Goal: Task Accomplishment & Management: Use online tool/utility

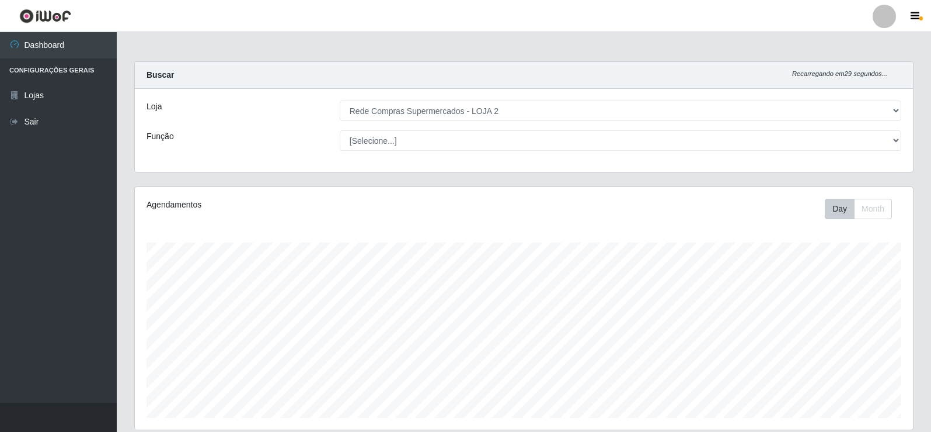
select select "161"
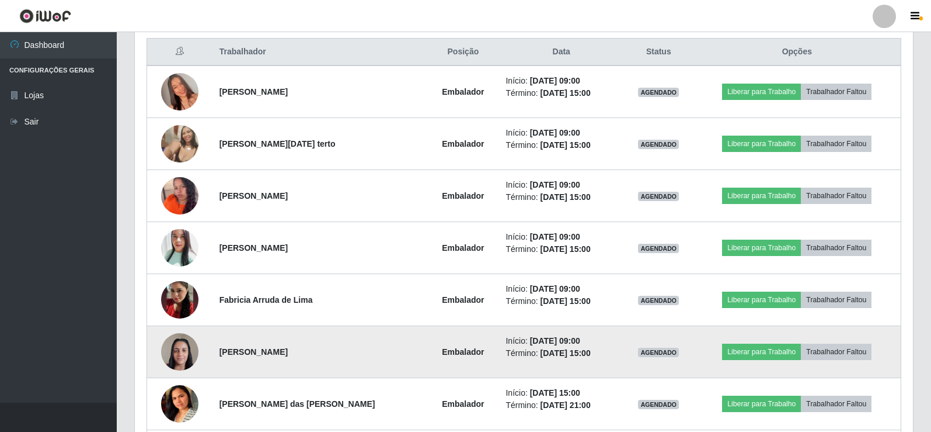
scroll to position [467, 0]
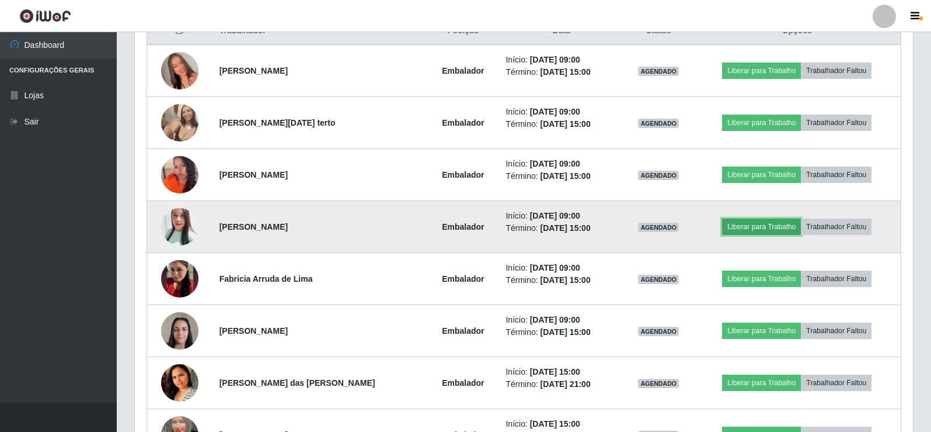
click at [750, 227] on button "Liberar para Trabalho" at bounding box center [761, 226] width 79 height 16
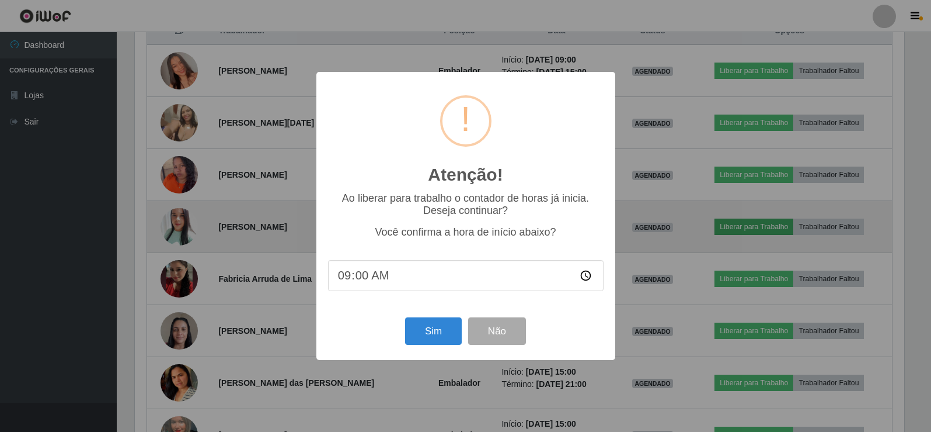
scroll to position [242, 773]
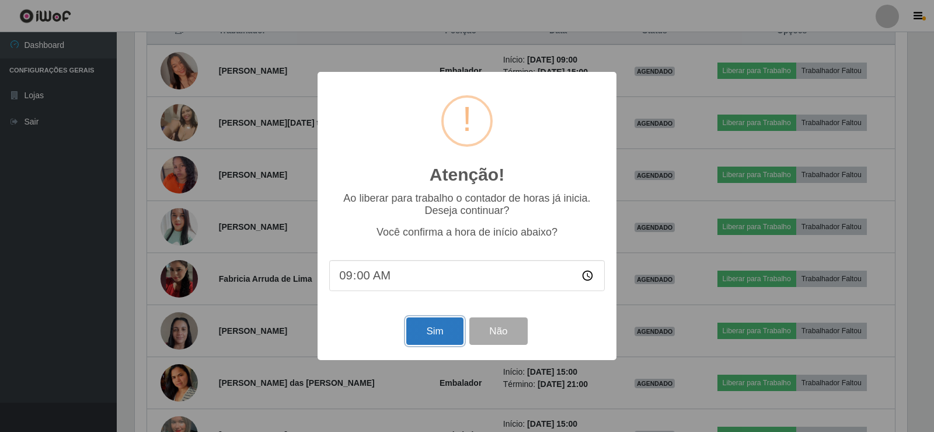
click at [418, 329] on button "Sim" at bounding box center [434, 330] width 57 height 27
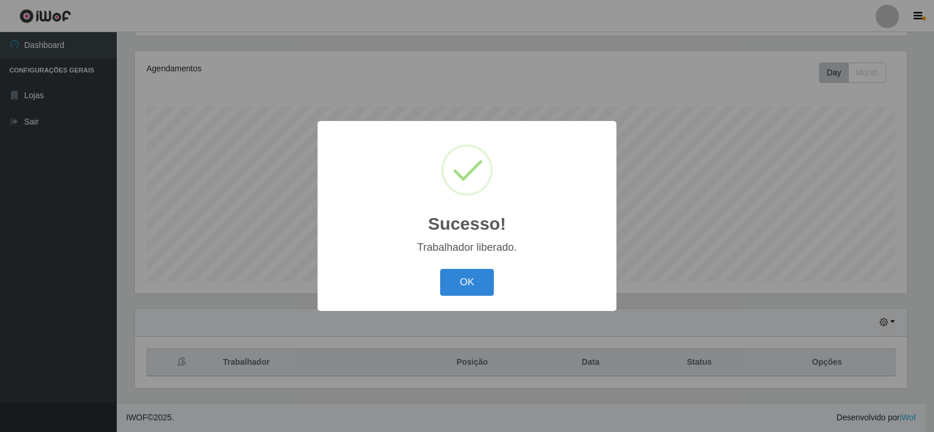
click at [496, 284] on div "OK Cancel" at bounding box center [467, 281] width 276 height 33
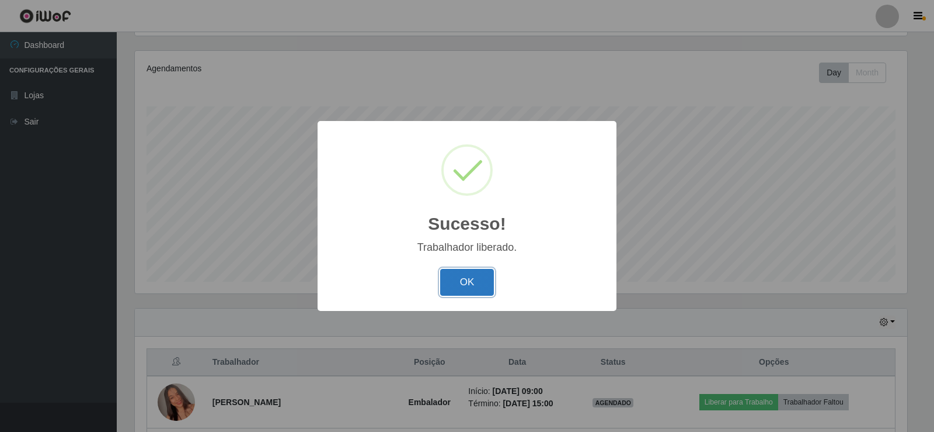
click at [464, 282] on button "OK" at bounding box center [467, 282] width 54 height 27
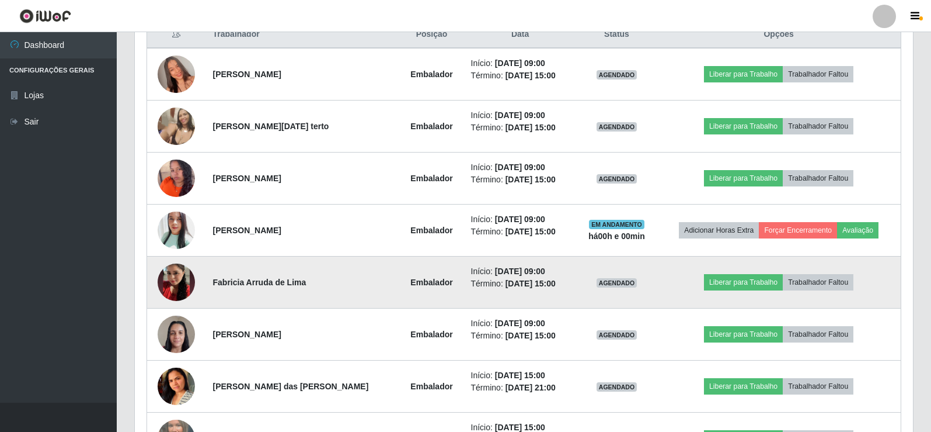
scroll to position [428, 0]
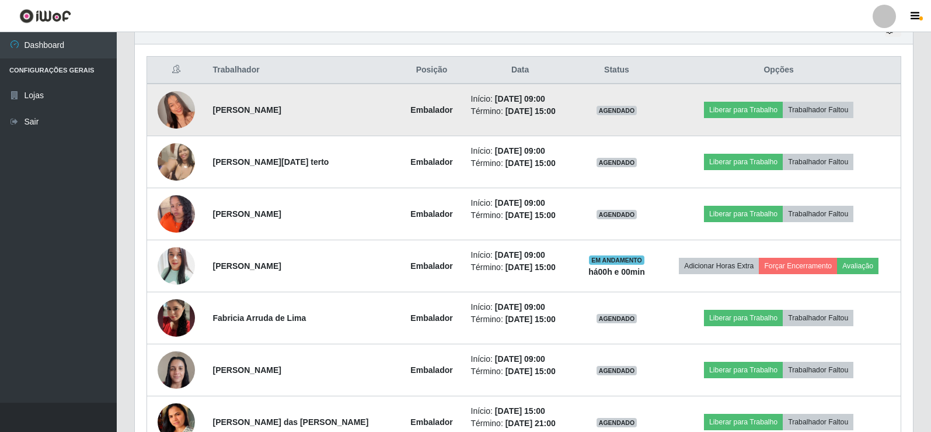
click at [750, 100] on td "Liberar para Trabalho Trabalhador Faltou" at bounding box center [779, 110] width 244 height 53
click at [738, 110] on button "Liberar para Trabalho" at bounding box center [743, 110] width 79 height 16
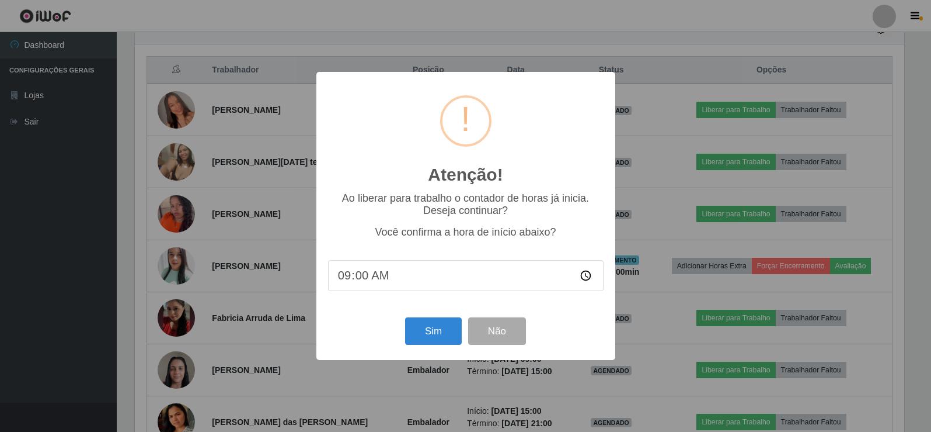
scroll to position [242, 773]
click at [415, 325] on button "Sim" at bounding box center [434, 330] width 57 height 27
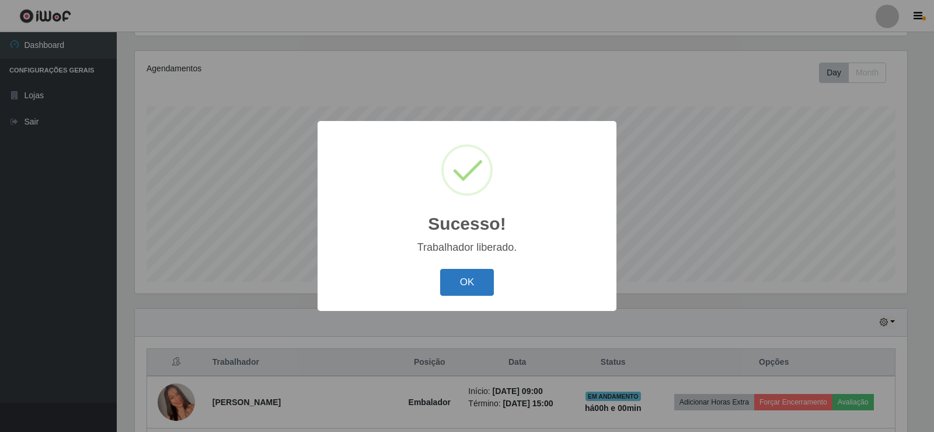
click at [474, 285] on button "OK" at bounding box center [467, 282] width 54 height 27
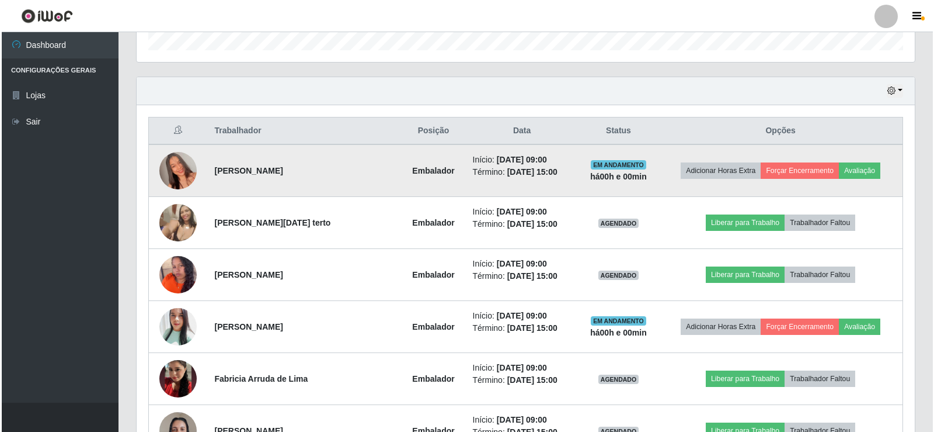
scroll to position [370, 0]
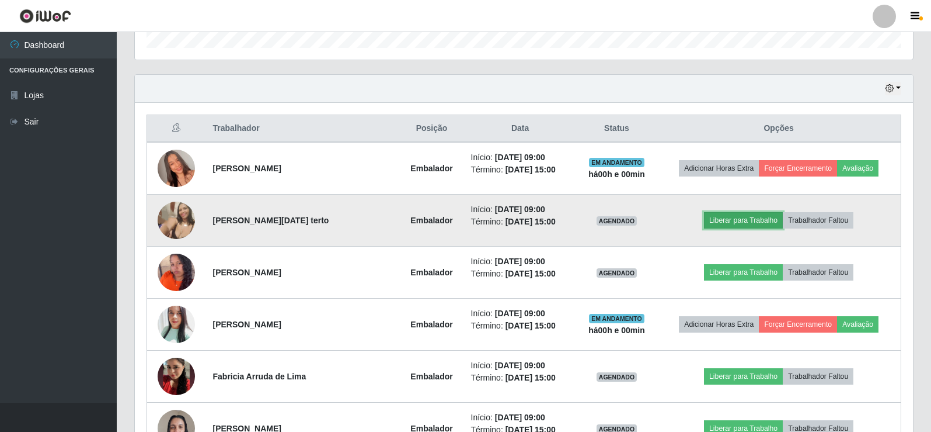
click at [750, 221] on button "Liberar para Trabalho" at bounding box center [743, 220] width 79 height 16
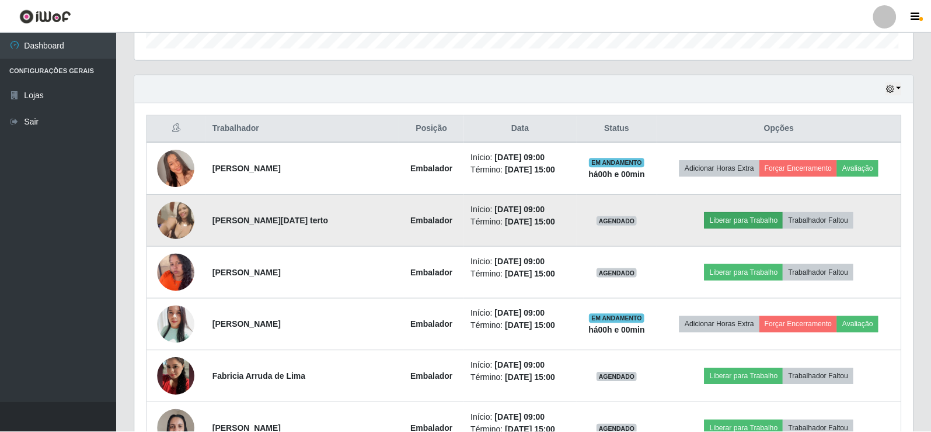
scroll to position [242, 773]
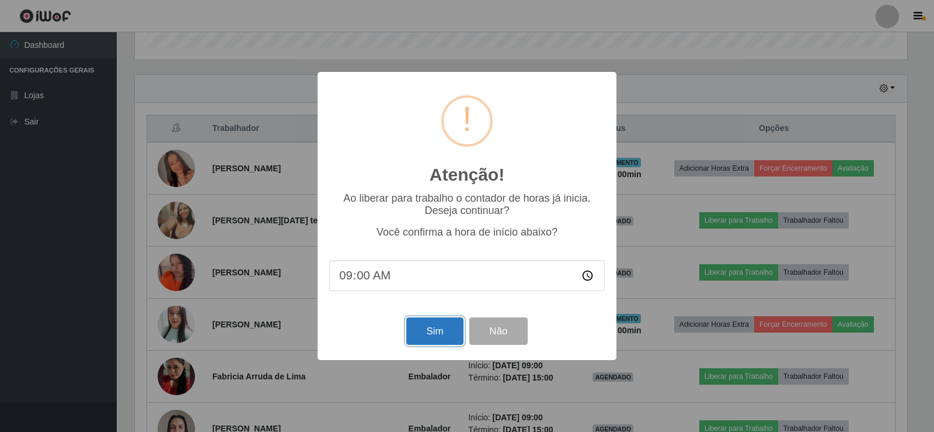
click at [447, 331] on button "Sim" at bounding box center [434, 330] width 57 height 27
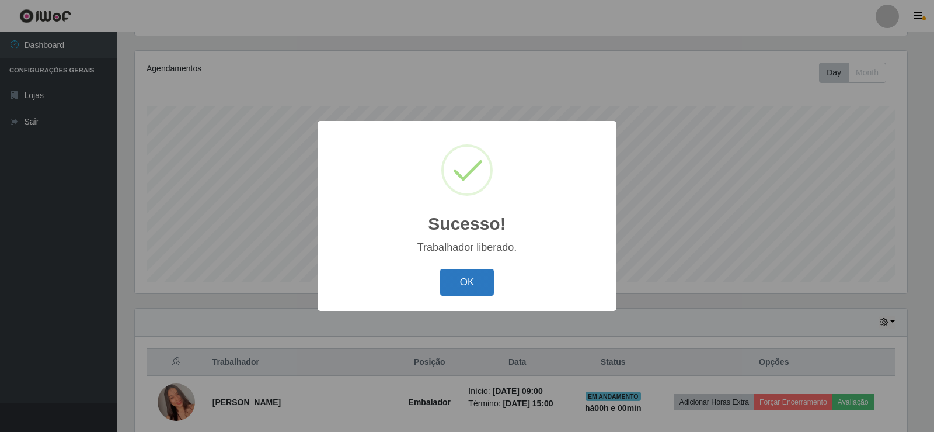
click at [470, 291] on button "OK" at bounding box center [467, 282] width 54 height 27
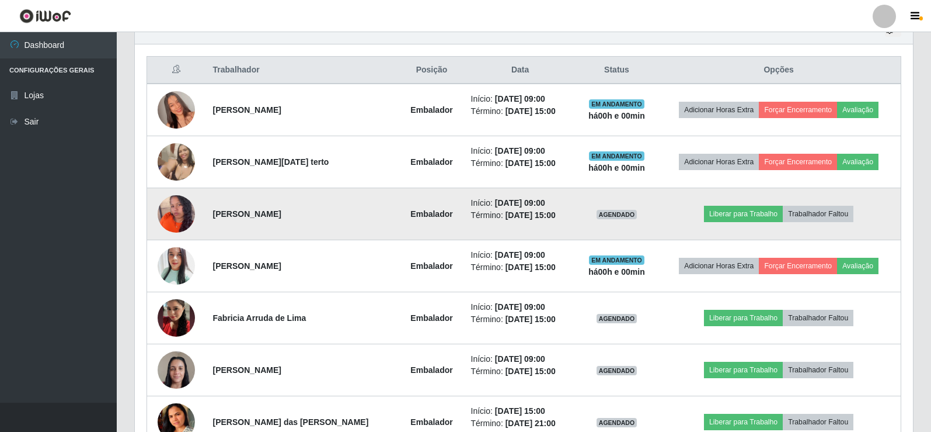
scroll to position [486, 0]
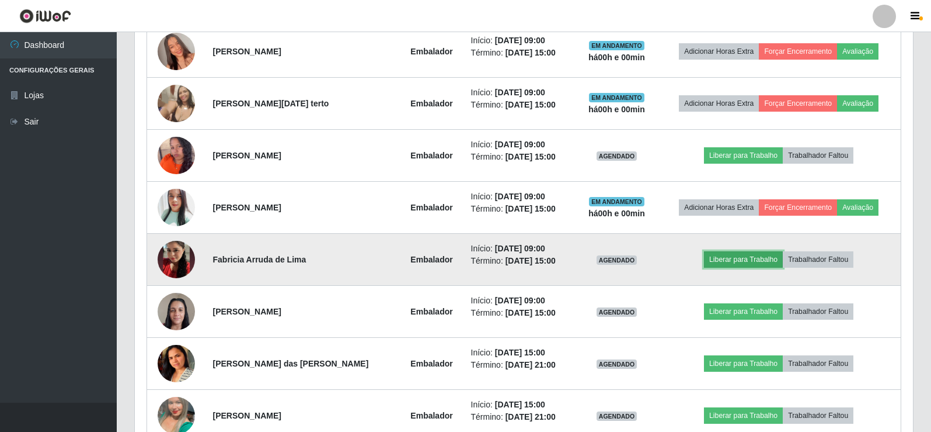
click at [756, 261] on button "Liberar para Trabalho" at bounding box center [743, 259] width 79 height 16
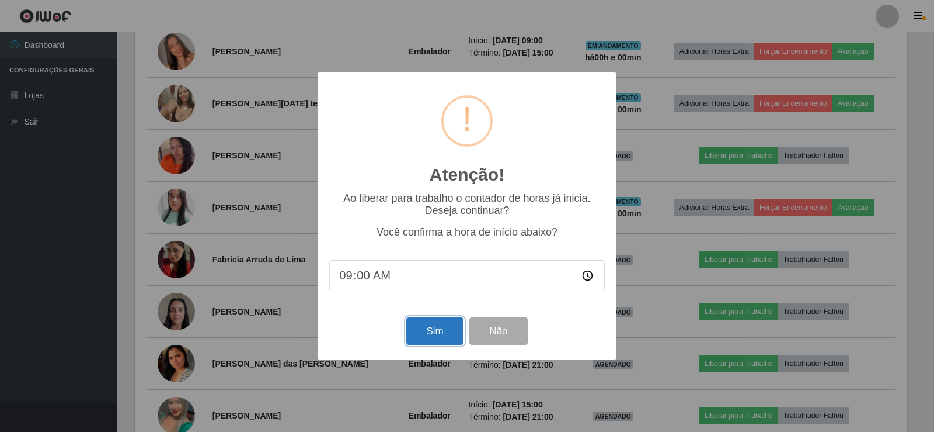
click at [437, 327] on button "Sim" at bounding box center [434, 330] width 57 height 27
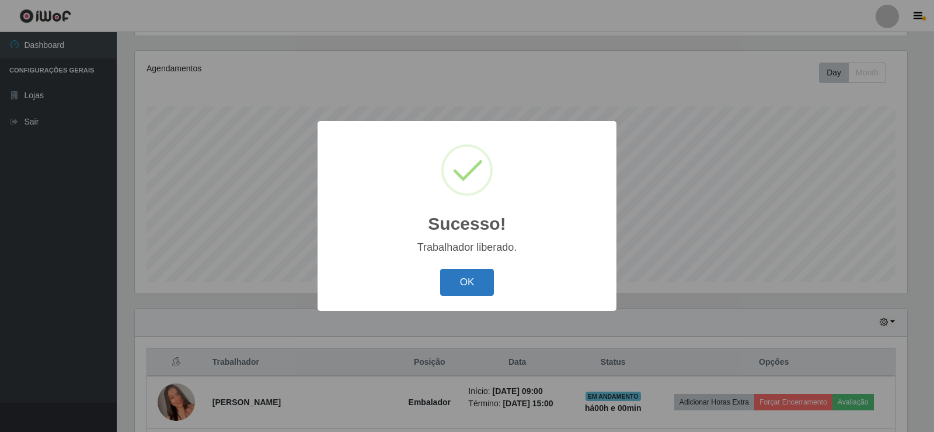
click at [462, 281] on button "OK" at bounding box center [467, 282] width 54 height 27
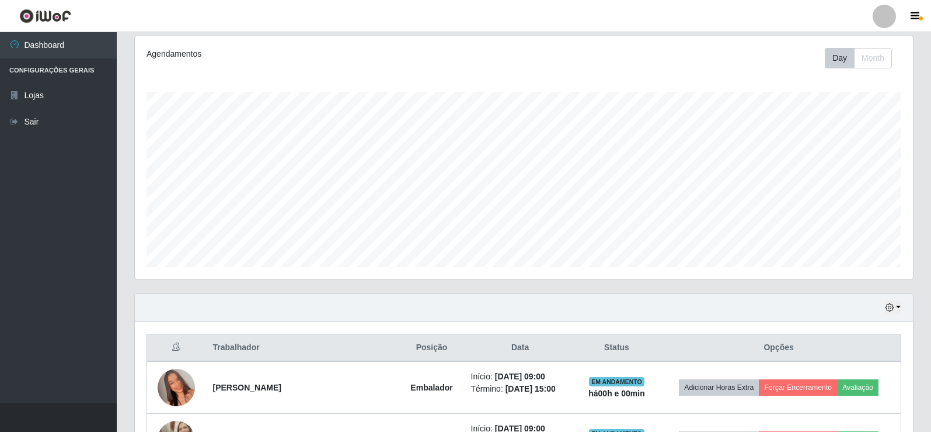
scroll to position [0, 0]
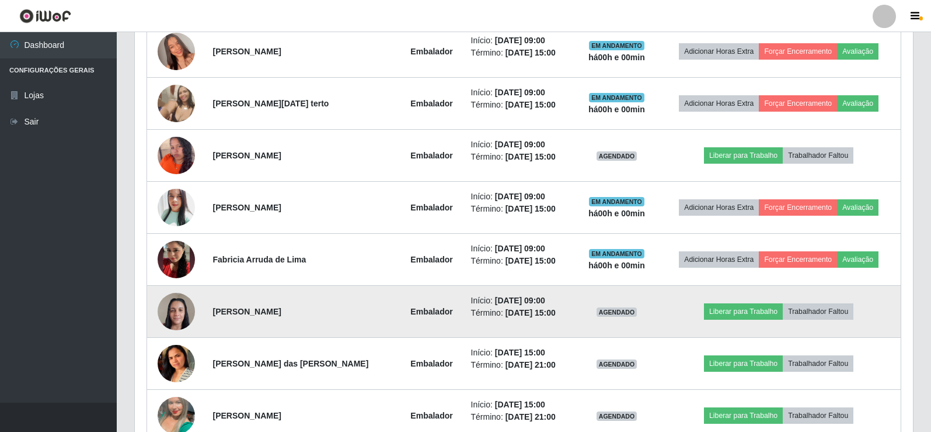
click at [187, 317] on img at bounding box center [176, 311] width 37 height 50
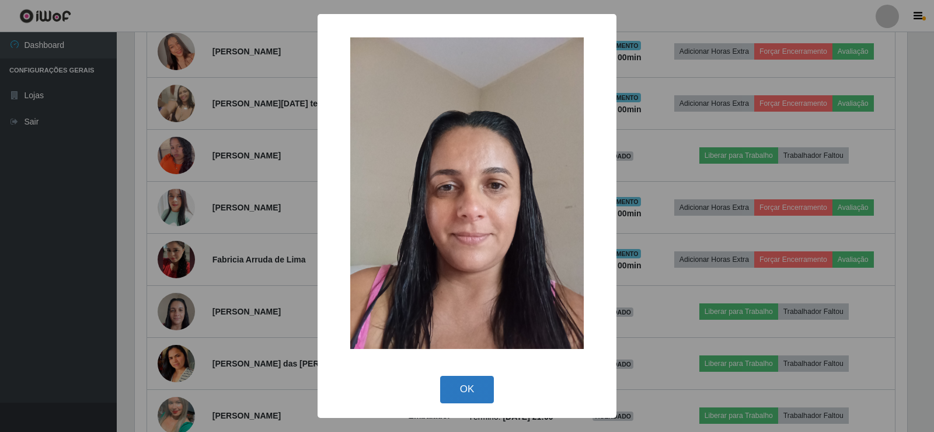
click at [473, 388] on button "OK" at bounding box center [467, 388] width 54 height 27
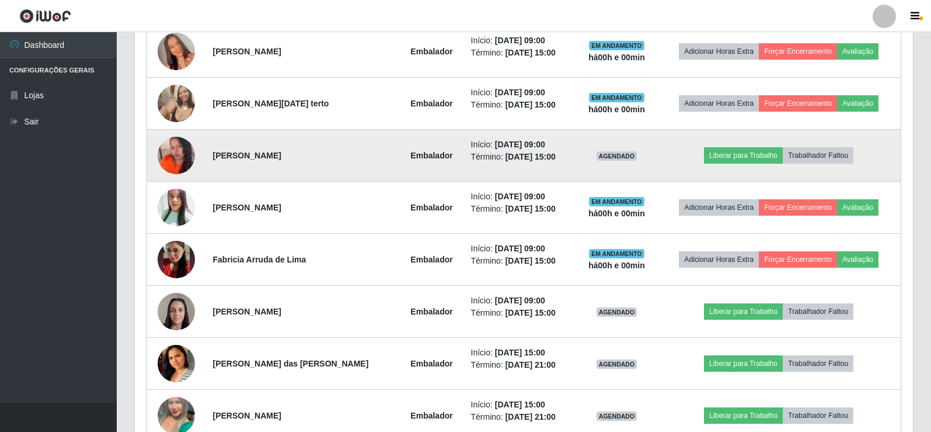
click at [168, 159] on img at bounding box center [176, 155] width 37 height 47
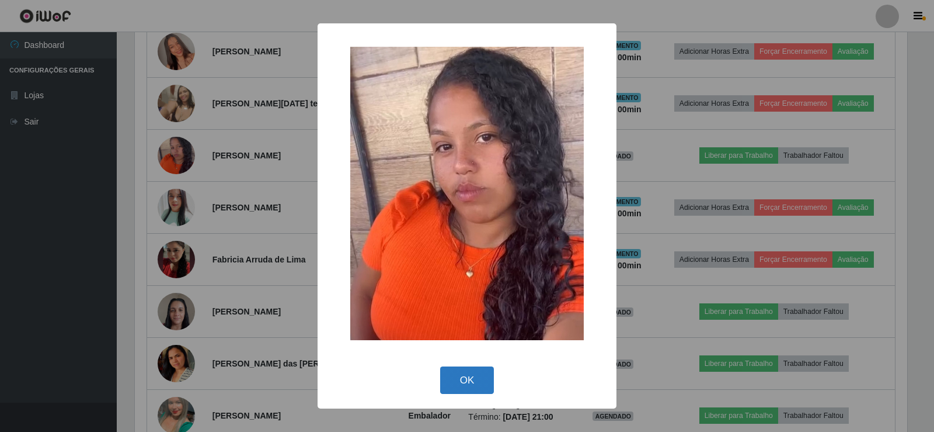
click at [454, 388] on button "OK" at bounding box center [467, 379] width 54 height 27
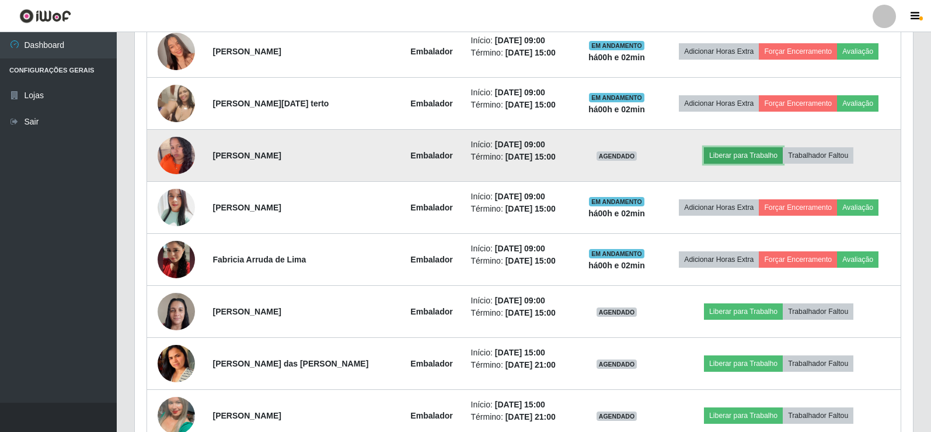
click at [749, 158] on button "Liberar para Trabalho" at bounding box center [743, 155] width 79 height 16
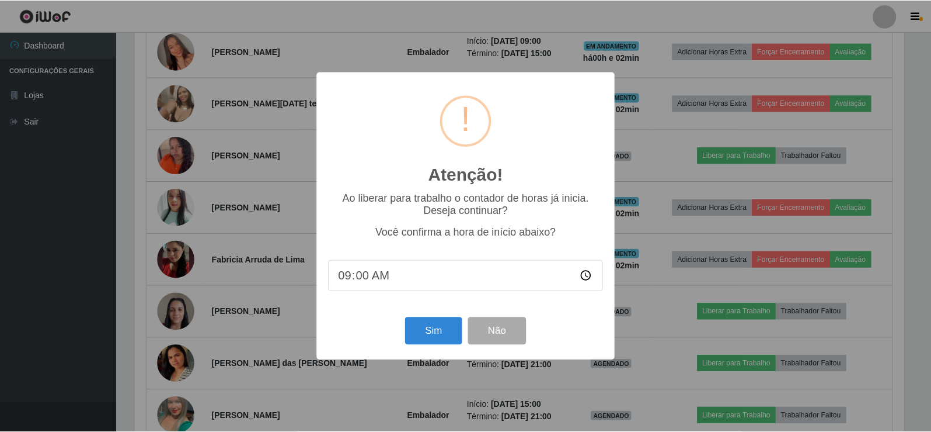
scroll to position [242, 773]
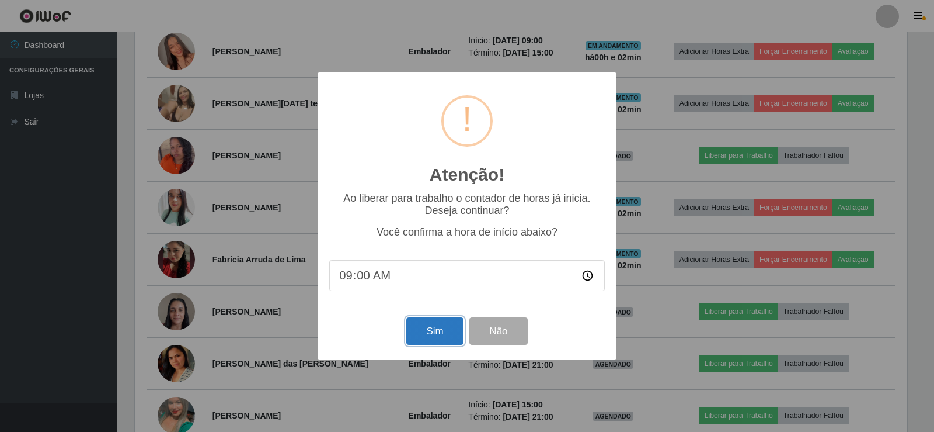
click at [436, 338] on button "Sim" at bounding box center [434, 330] width 57 height 27
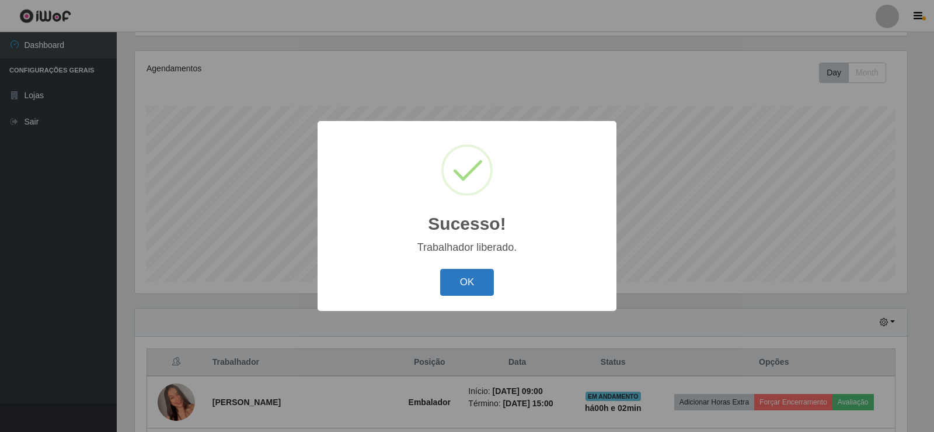
click at [462, 286] on button "OK" at bounding box center [467, 282] width 54 height 27
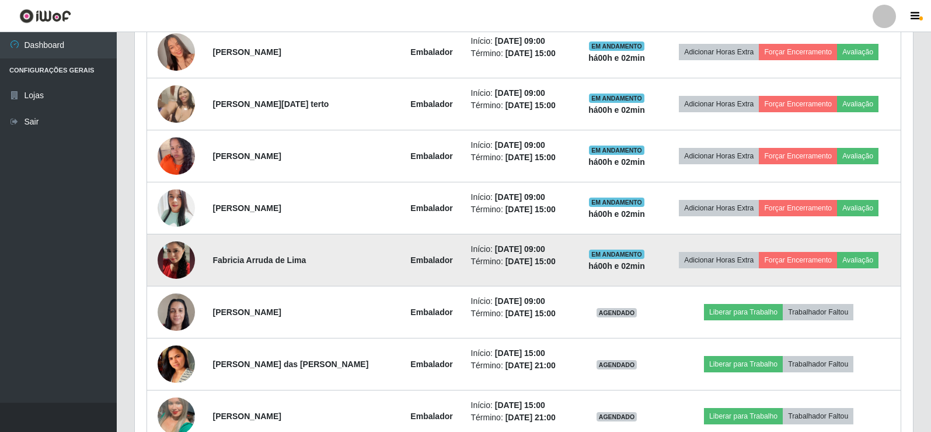
scroll to position [486, 0]
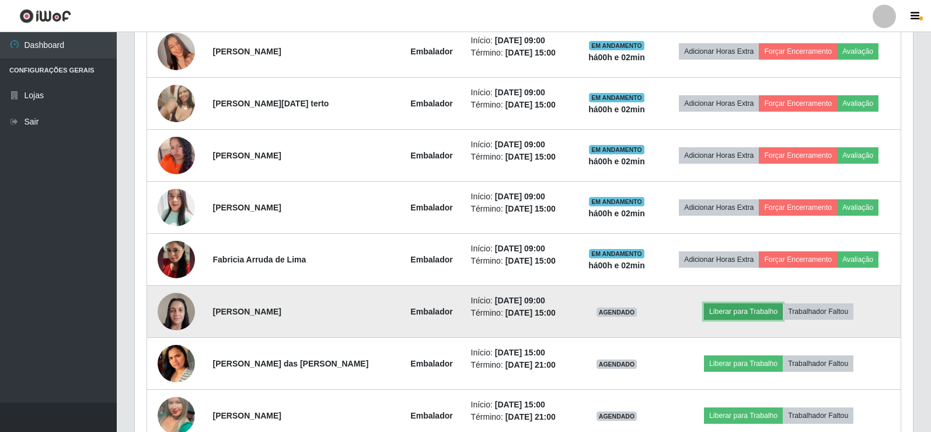
click at [728, 309] on button "Liberar para Trabalho" at bounding box center [743, 311] width 79 height 16
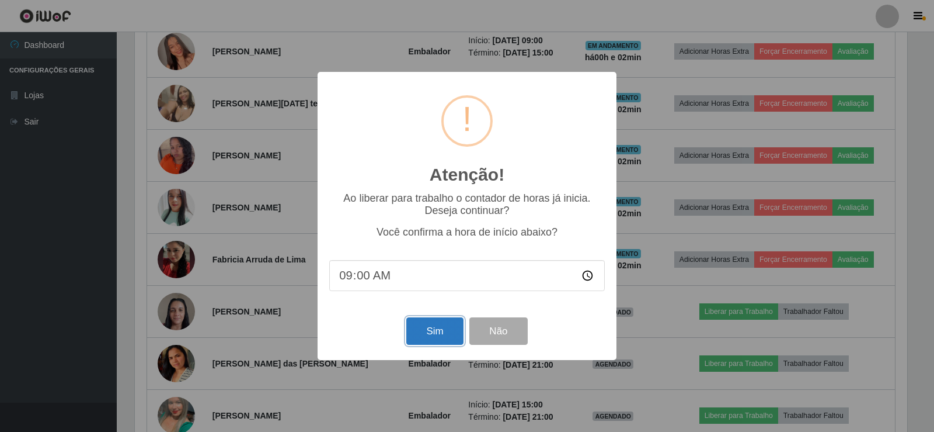
click at [424, 332] on button "Sim" at bounding box center [434, 330] width 57 height 27
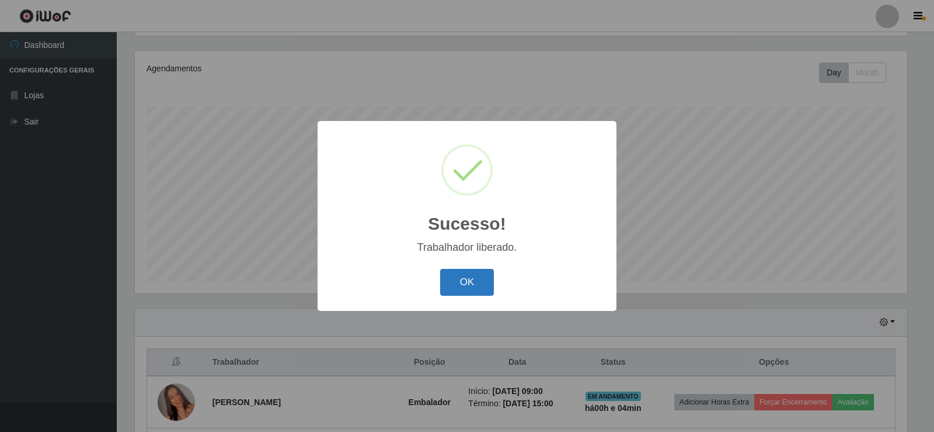
click at [469, 279] on button "OK" at bounding box center [467, 282] width 54 height 27
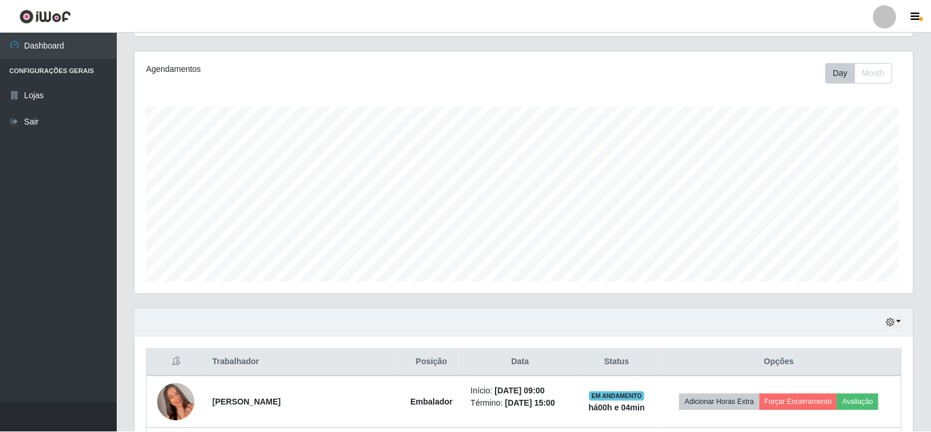
scroll to position [242, 778]
